Goal: Find contact information

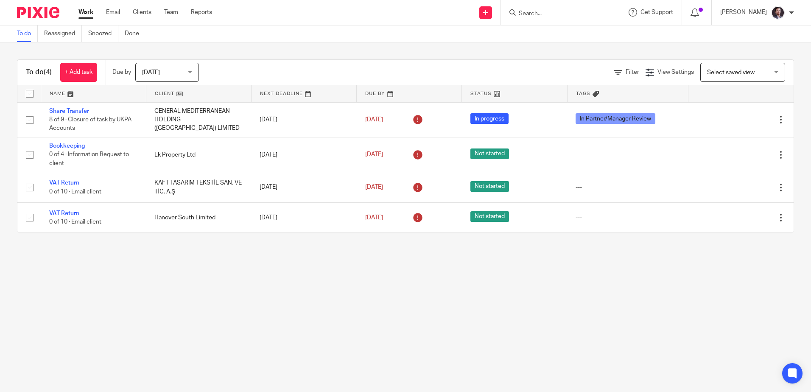
click at [574, 11] on input "Search" at bounding box center [556, 14] width 76 height 8
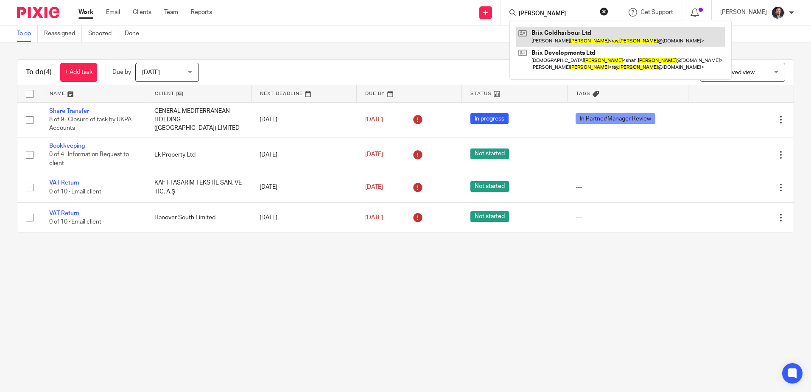
type input "[PERSON_NAME]"
click at [575, 42] on link at bounding box center [620, 37] width 209 height 20
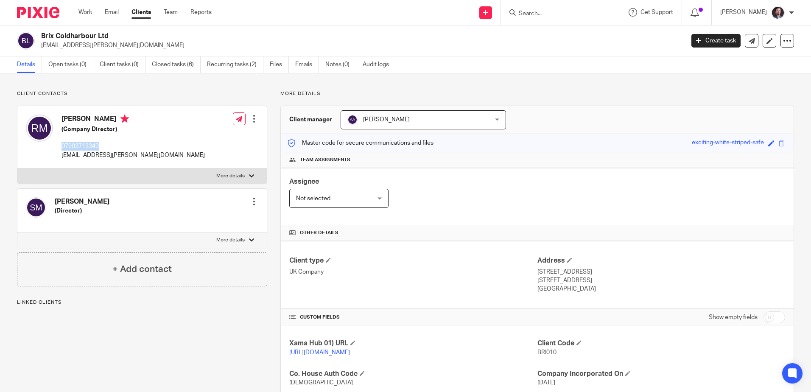
drag, startPoint x: 106, startPoint y: 148, endPoint x: 62, endPoint y: 149, distance: 44.6
click at [62, 149] on p "07903713343" at bounding box center [133, 146] width 143 height 8
drag, startPoint x: 62, startPoint y: 149, endPoint x: 86, endPoint y: 148, distance: 24.2
copy p "07903713343"
